Goal: Information Seeking & Learning: Learn about a topic

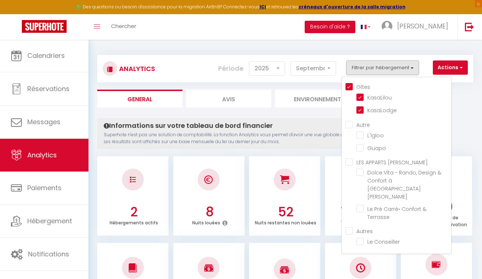
select select "2025"
select select "9"
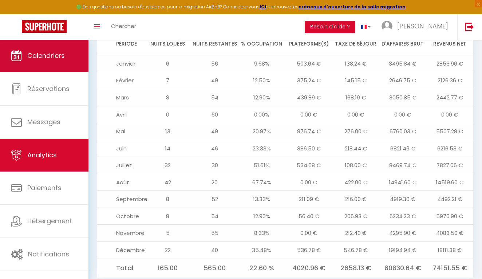
click at [41, 55] on span "Calendriers" at bounding box center [46, 55] width 38 height 9
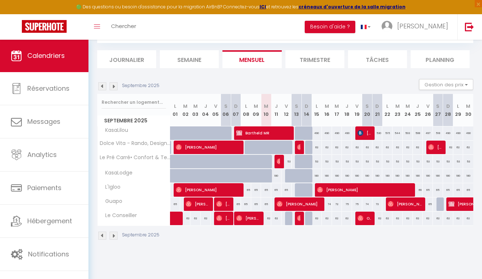
click at [113, 88] on img at bounding box center [114, 86] width 8 height 8
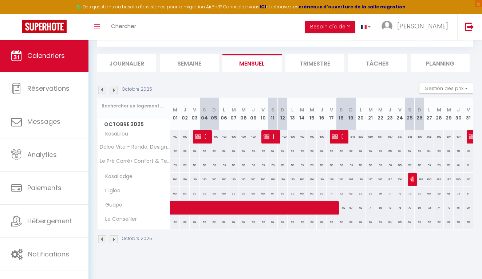
click at [115, 90] on img at bounding box center [114, 90] width 8 height 8
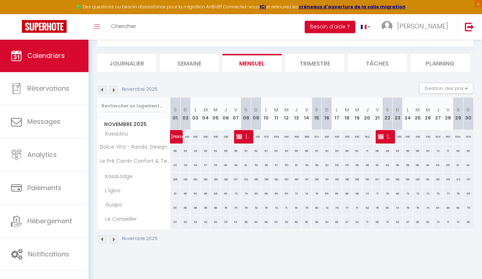
click at [105, 91] on img at bounding box center [102, 90] width 8 height 8
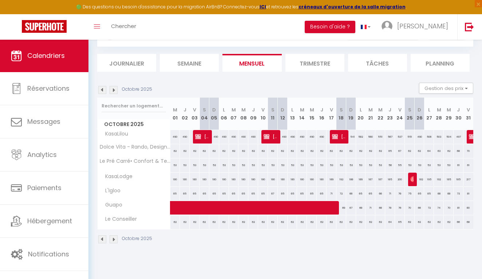
click at [105, 91] on img at bounding box center [102, 90] width 8 height 8
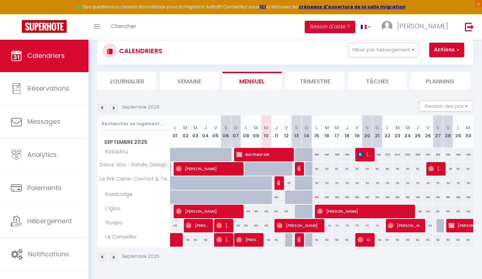
scroll to position [15, 0]
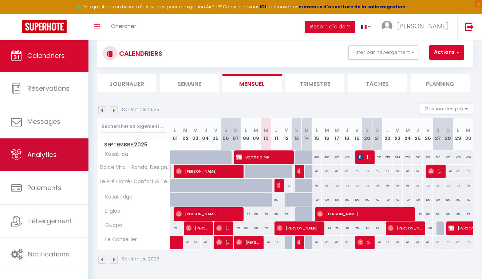
click at [56, 162] on link "Analytics" at bounding box center [44, 154] width 88 height 33
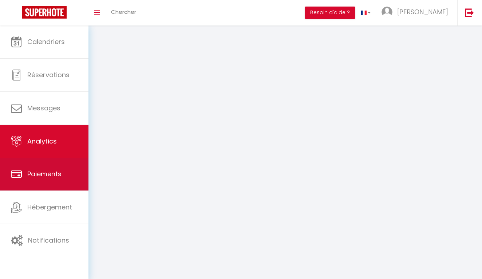
select select "2025"
select select "9"
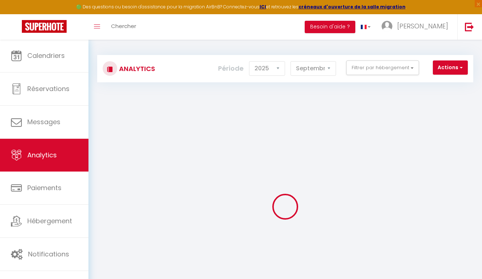
checkbox input "false"
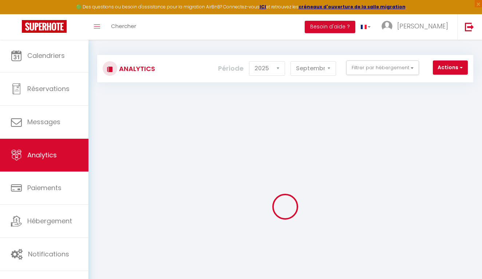
checkbox input "false"
checkbox CARO "false"
checkbox Saint-Lary "false"
checkbox Terrasse "false"
checkbox input "false"
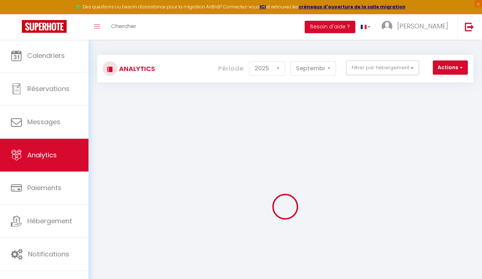
checkbox Conseiller "false"
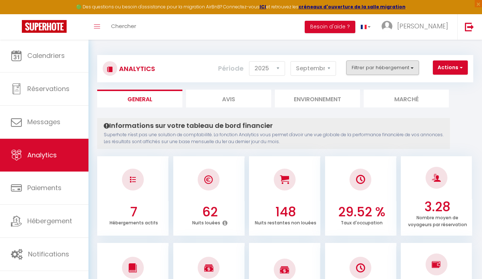
click at [391, 70] on button "Filtrer par hébergement" at bounding box center [382, 67] width 73 height 15
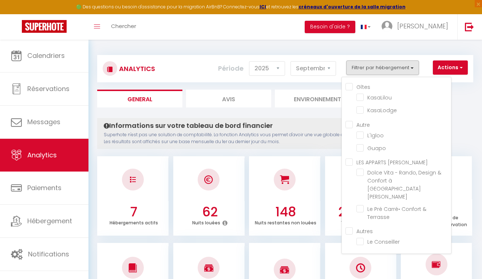
click at [351, 88] on input "Gîtes" at bounding box center [399, 86] width 106 height 7
checkbox input "true"
checkbox input "false"
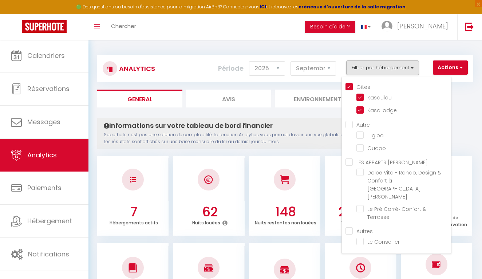
checkbox input "false"
checkbox Saint-Lary "false"
checkbox Terrasse "false"
checkbox Conseiller "false"
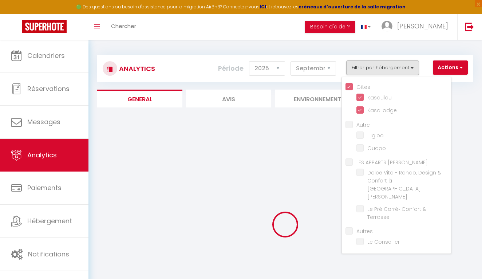
checkbox input "false"
checkbox Saint-Lary "false"
checkbox Terrasse "false"
checkbox Conseiller "false"
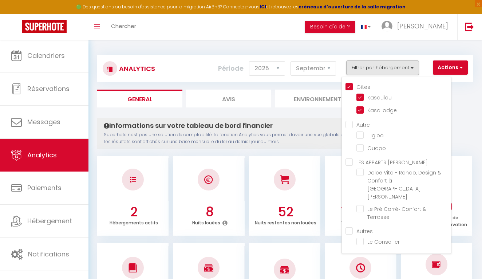
click at [327, 141] on p "Superhote n'est pas une solution de comptabilité. La fonction Analytics vous pe…" at bounding box center [274, 138] width 340 height 14
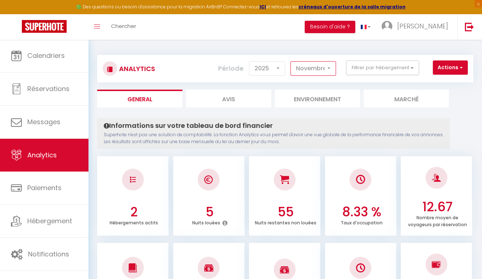
select select "12"
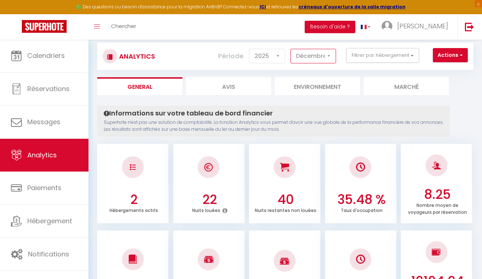
scroll to position [9, 0]
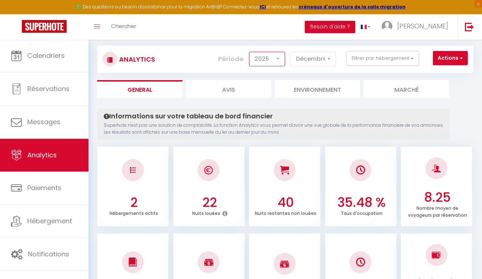
select select "2026"
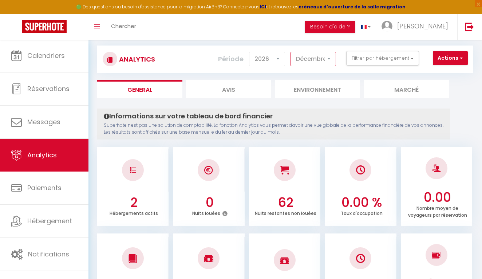
select select "1"
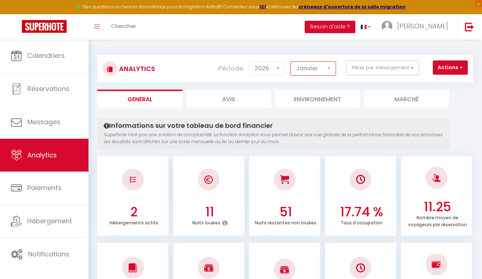
scroll to position [0, 0]
select select "2025"
select select "9"
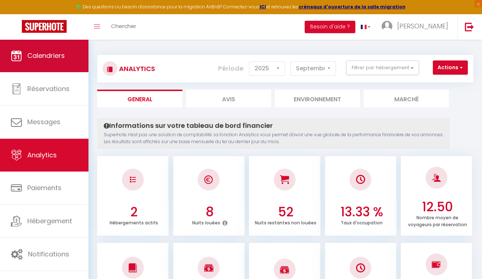
click at [50, 67] on link "Calendriers" at bounding box center [44, 55] width 88 height 33
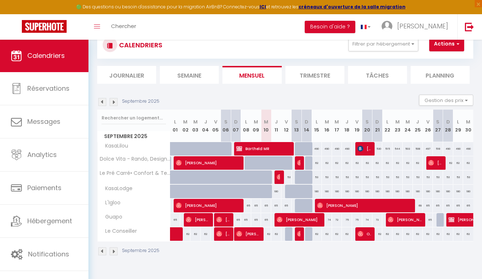
scroll to position [25, 0]
